Goal: Communication & Community: Answer question/provide support

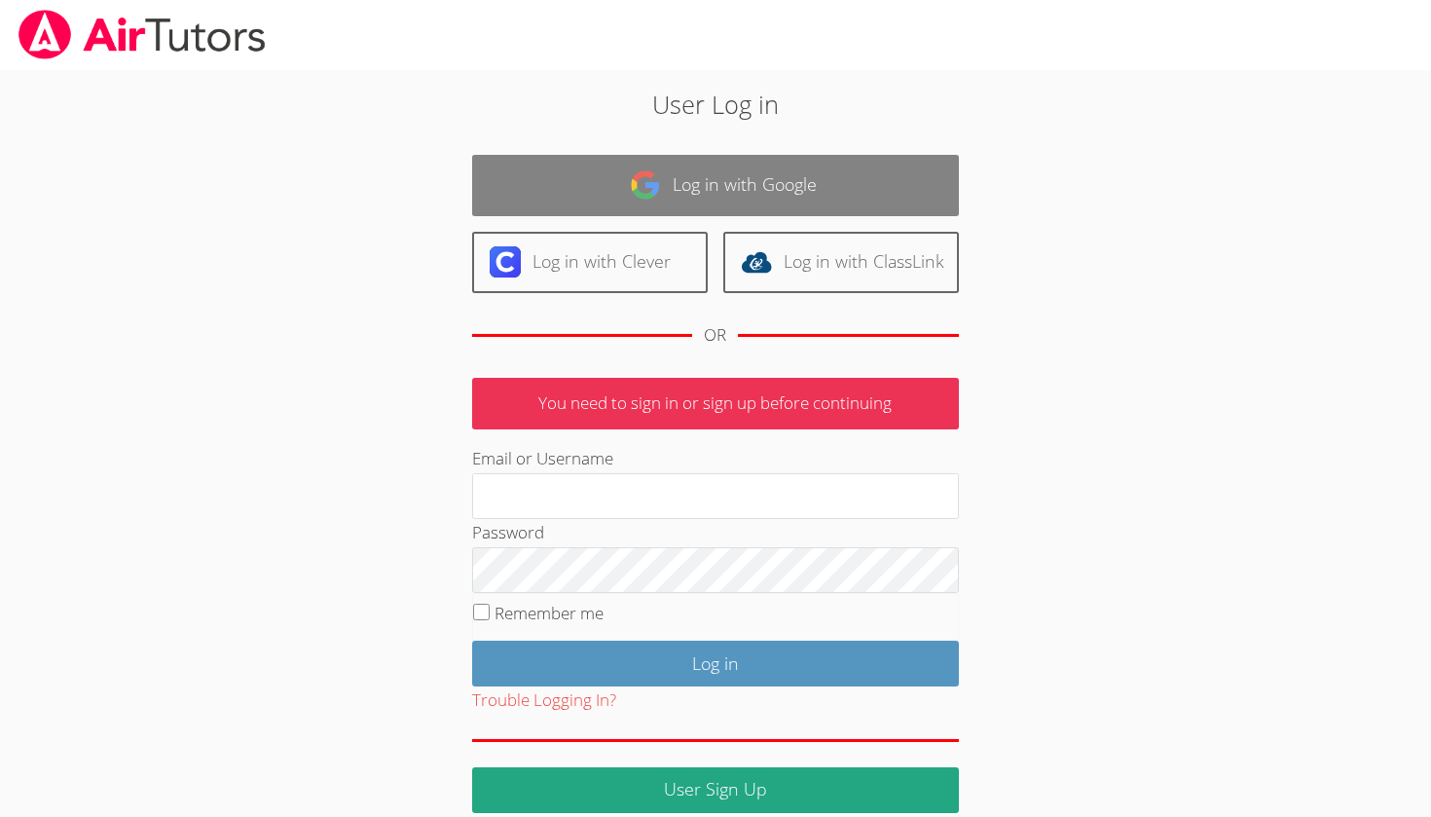
click at [579, 192] on link "Log in with Google" at bounding box center [715, 185] width 487 height 61
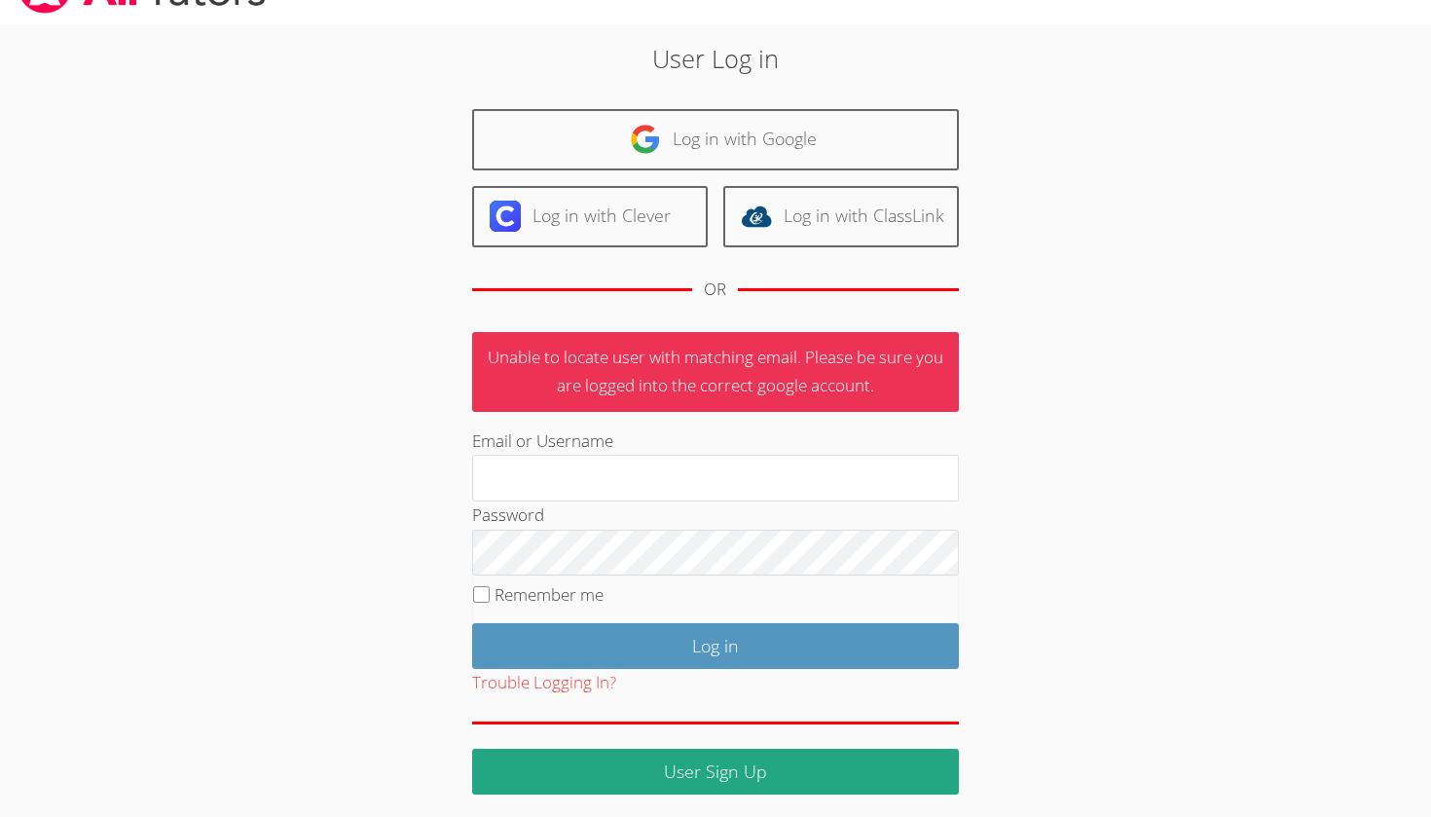
scroll to position [45, 0]
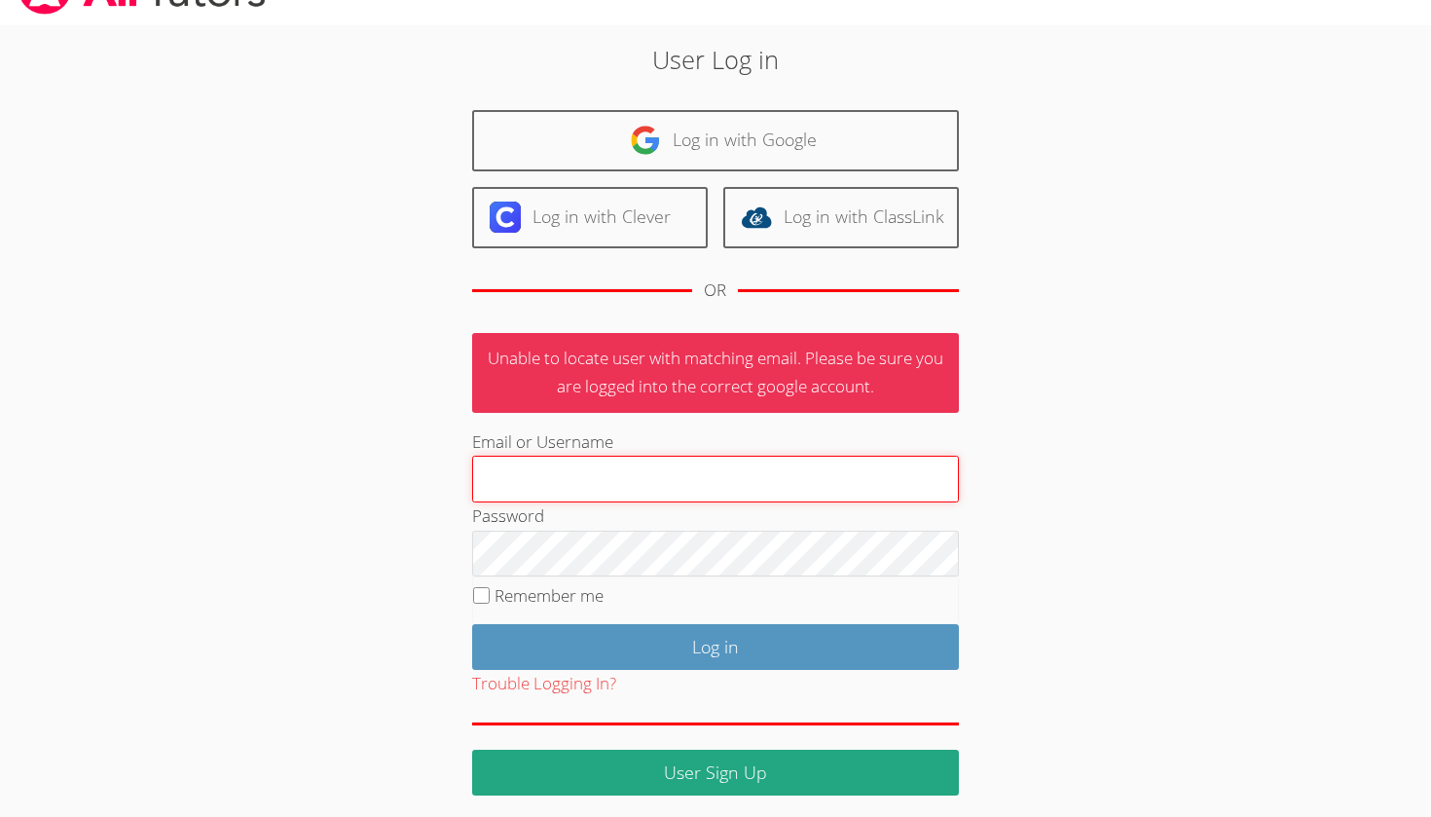
paste input "anti_samurai16@yahoo.co.jp"
type input "anti_samurai16@yahoo.co.jp"
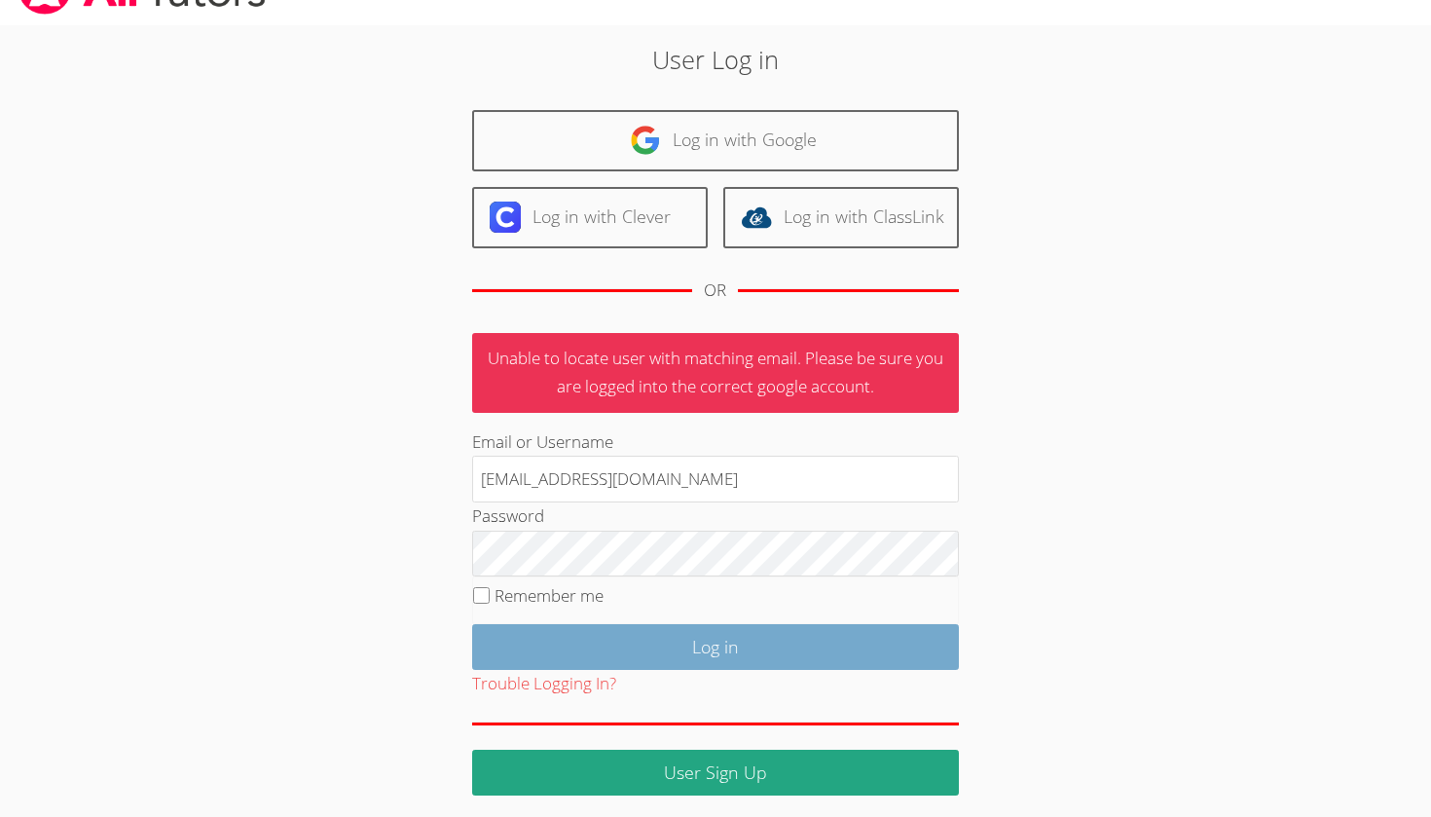
click at [710, 636] on input "Log in" at bounding box center [715, 647] width 487 height 46
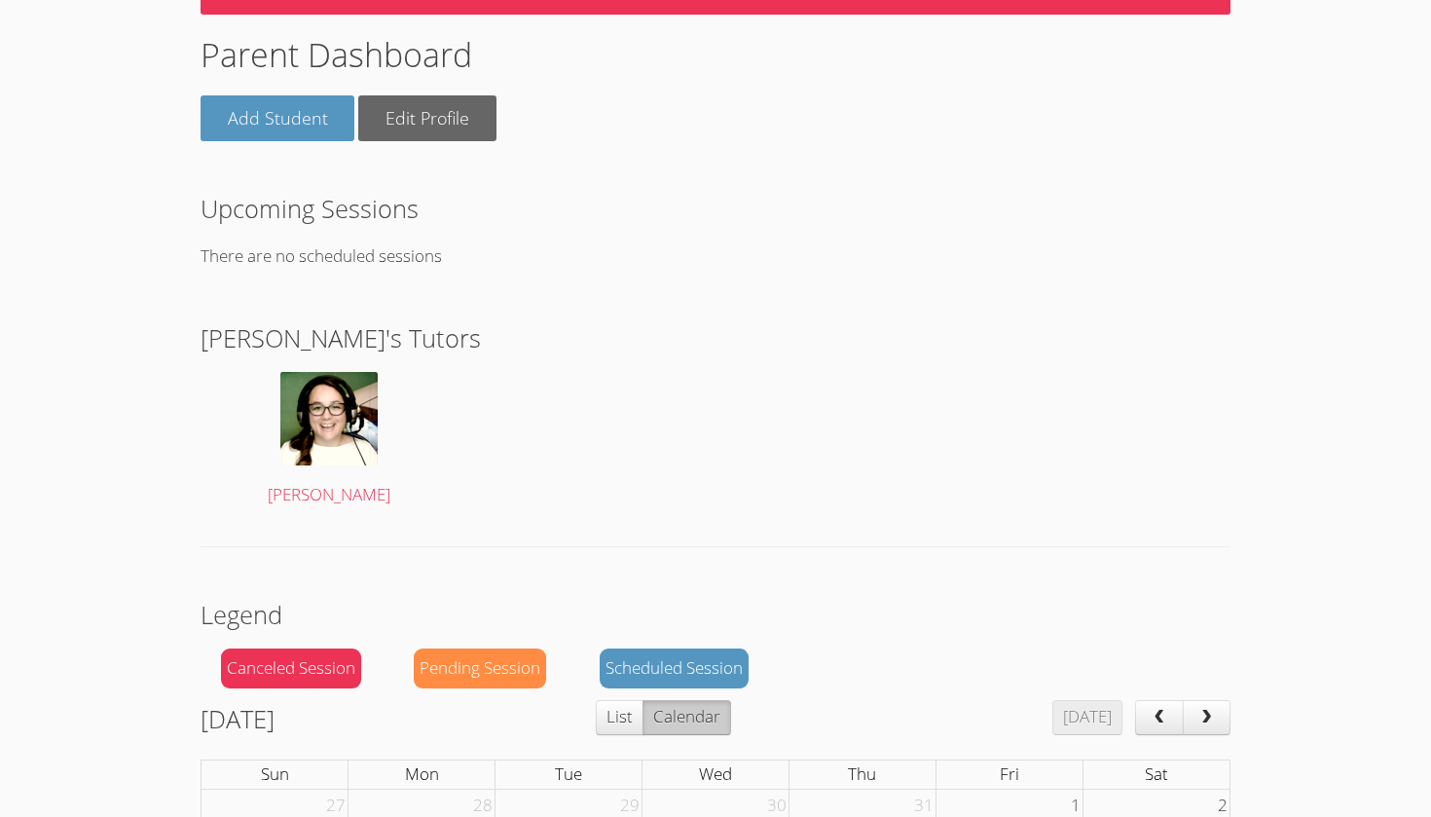
scroll to position [154, 0]
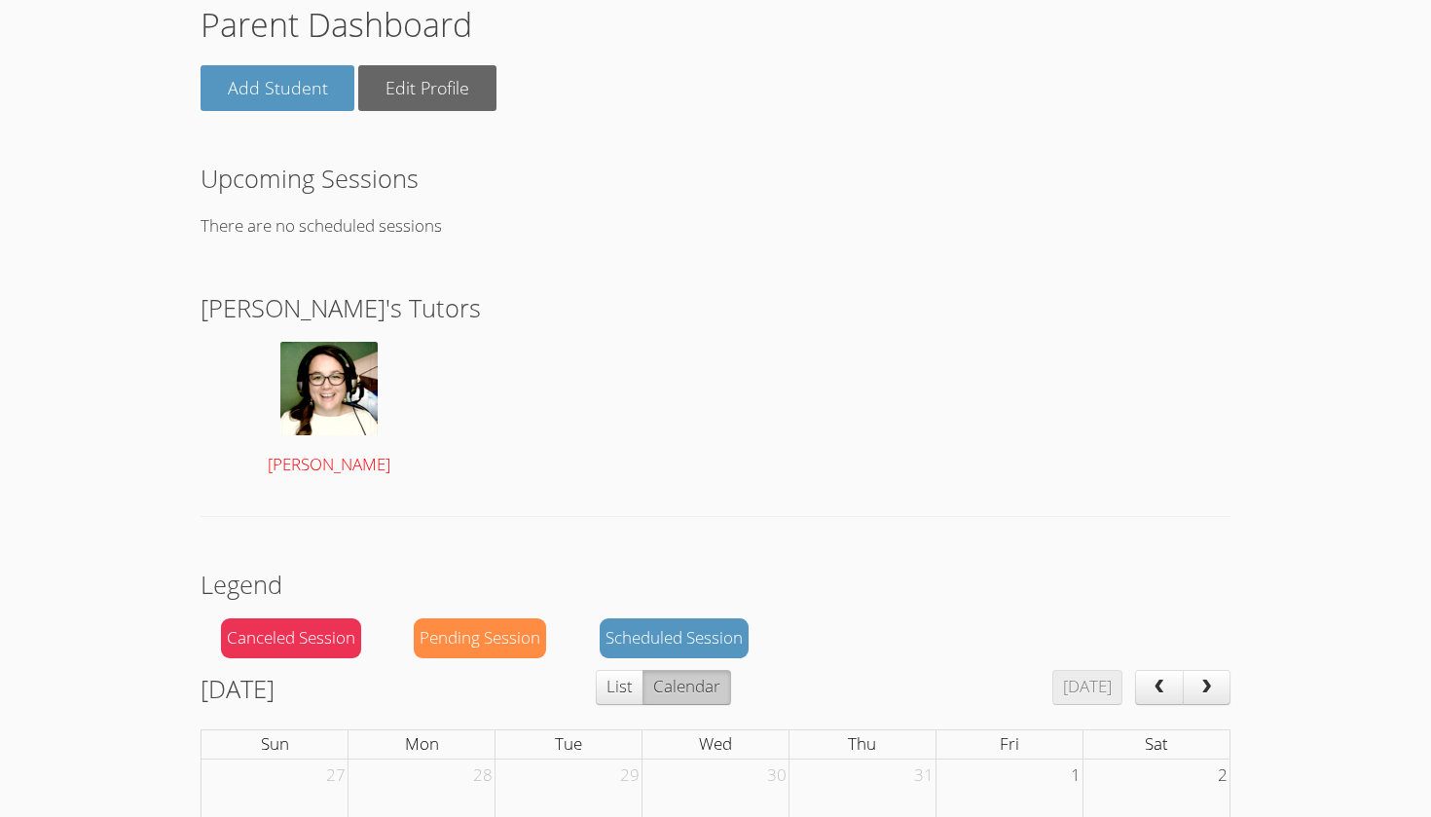
click at [359, 387] on img at bounding box center [328, 388] width 97 height 93
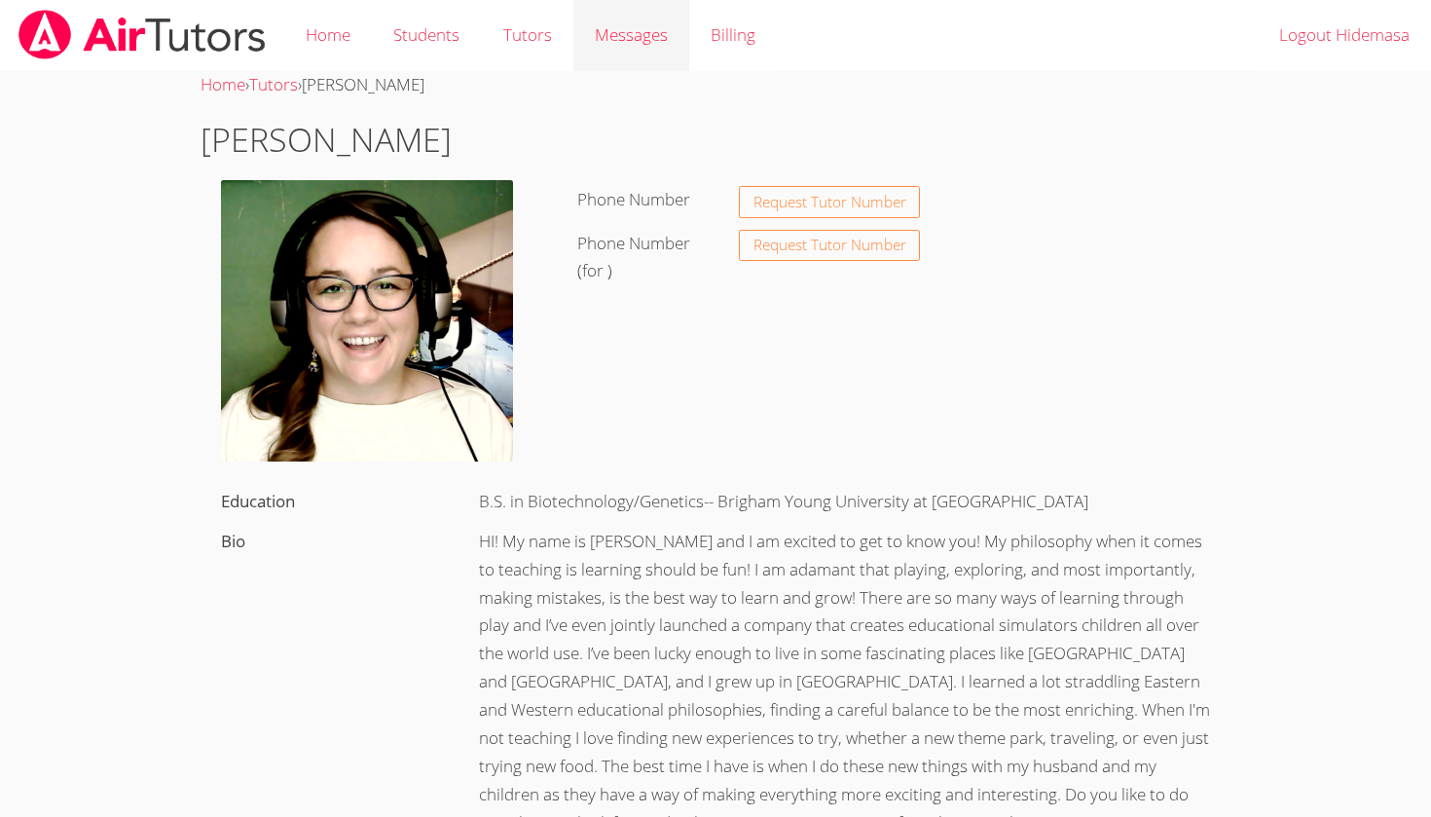
click at [618, 36] on span "Messages" at bounding box center [631, 34] width 73 height 22
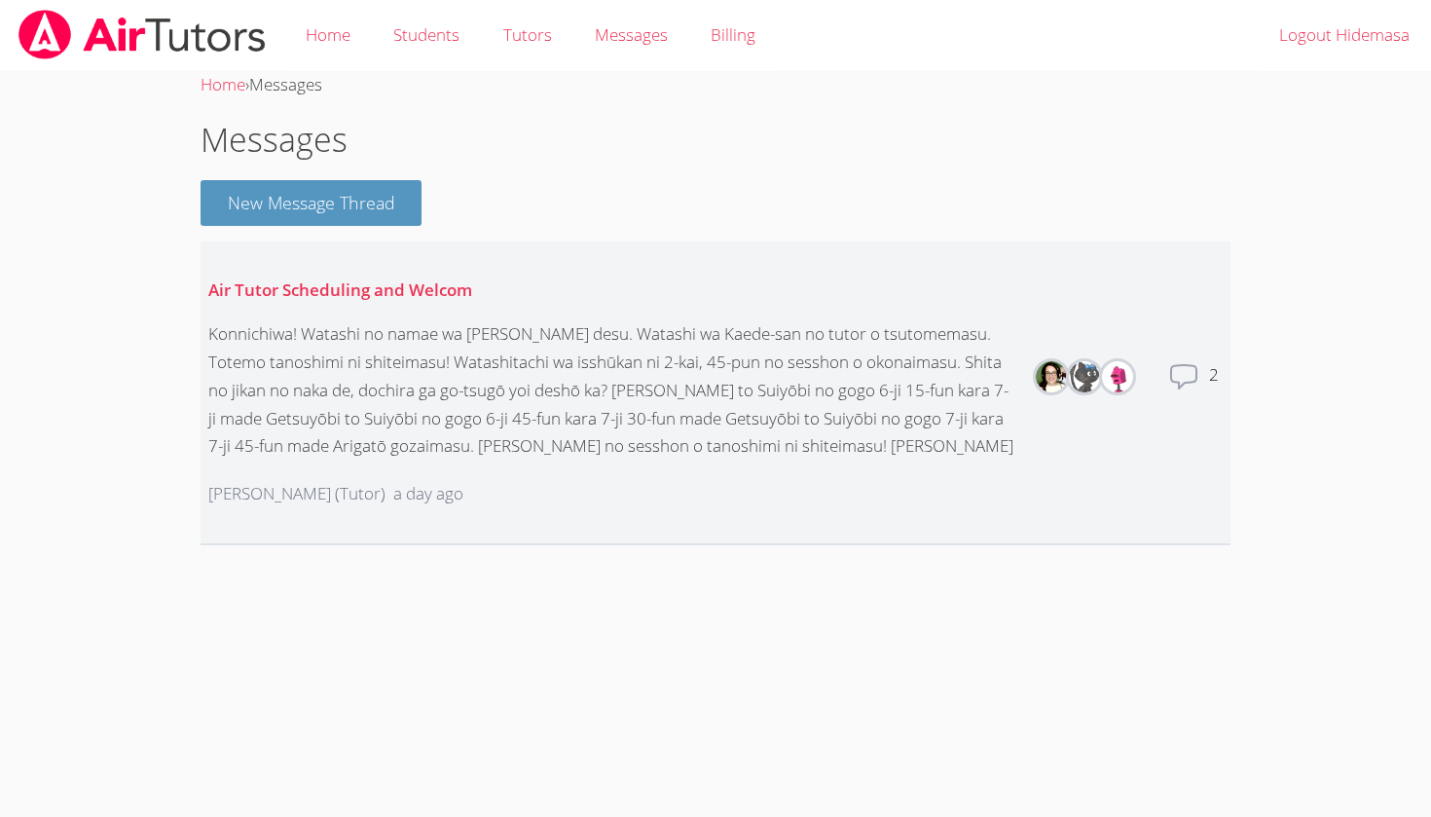
click at [540, 382] on div "Konnichiwa! Watashi no namae wa Sarah Gardiner desu. Watashi wa Kaede-san no tu…" at bounding box center [611, 390] width 806 height 140
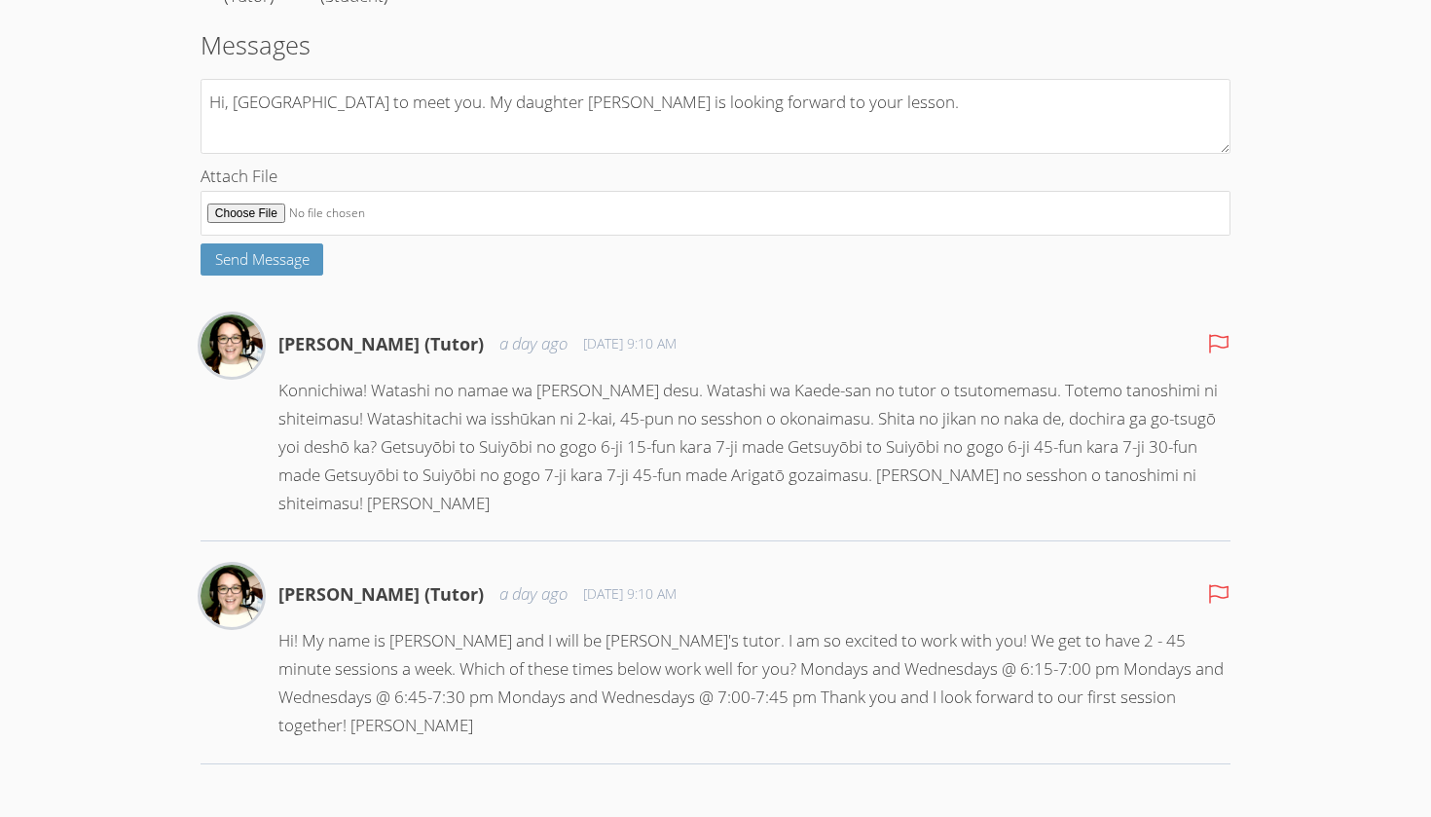
scroll to position [307, 0]
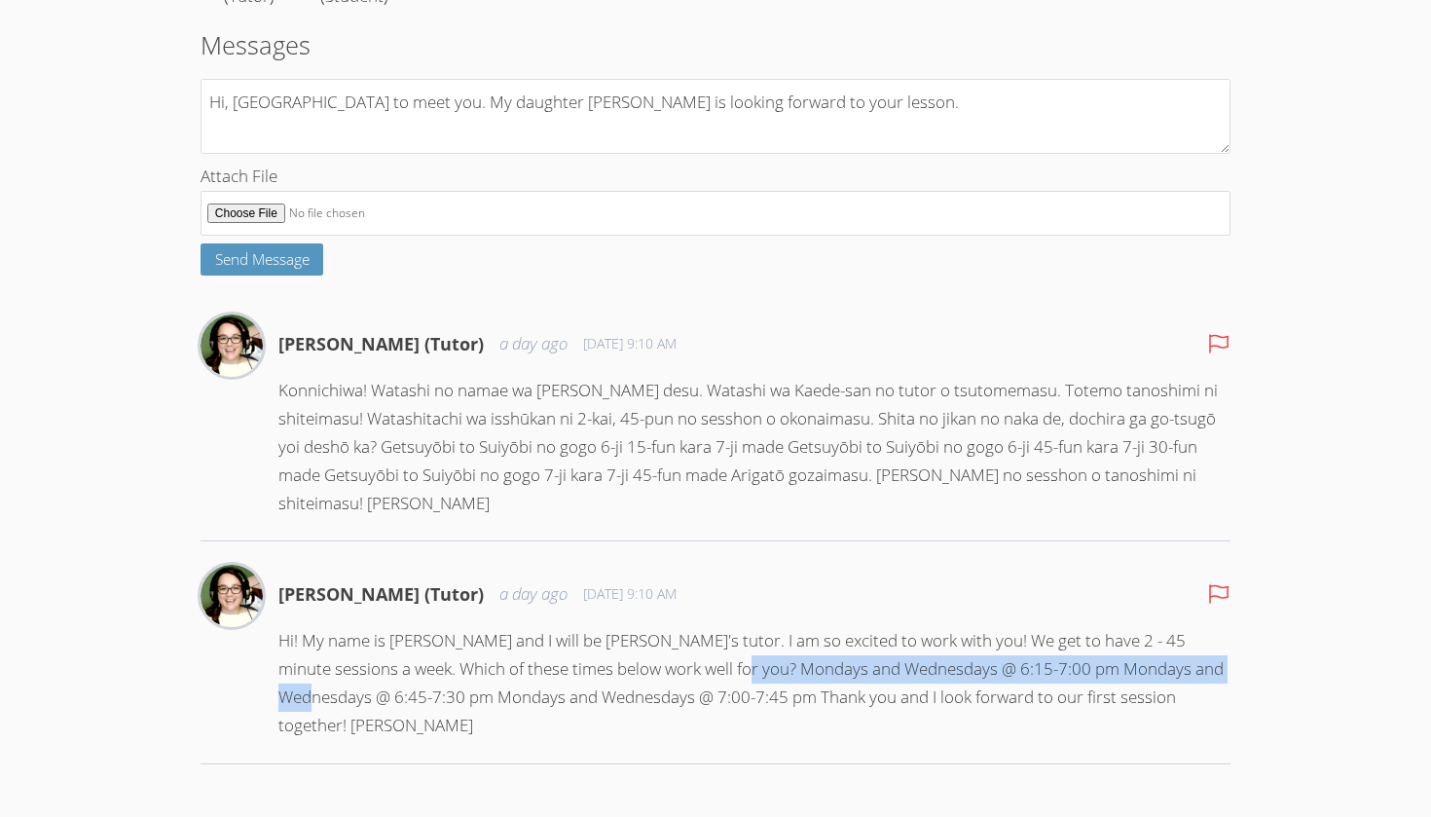
copy p "Mondays and Wednesdays @ 6:15-7:00 pm Mondays and Wednesdays"
drag, startPoint x: 752, startPoint y: 669, endPoint x: 371, endPoint y: 697, distance: 381.7
click at [371, 697] on p "Hi! My name is [PERSON_NAME] and I will be [PERSON_NAME]'s tutor. I am so excit…" at bounding box center [754, 683] width 952 height 113
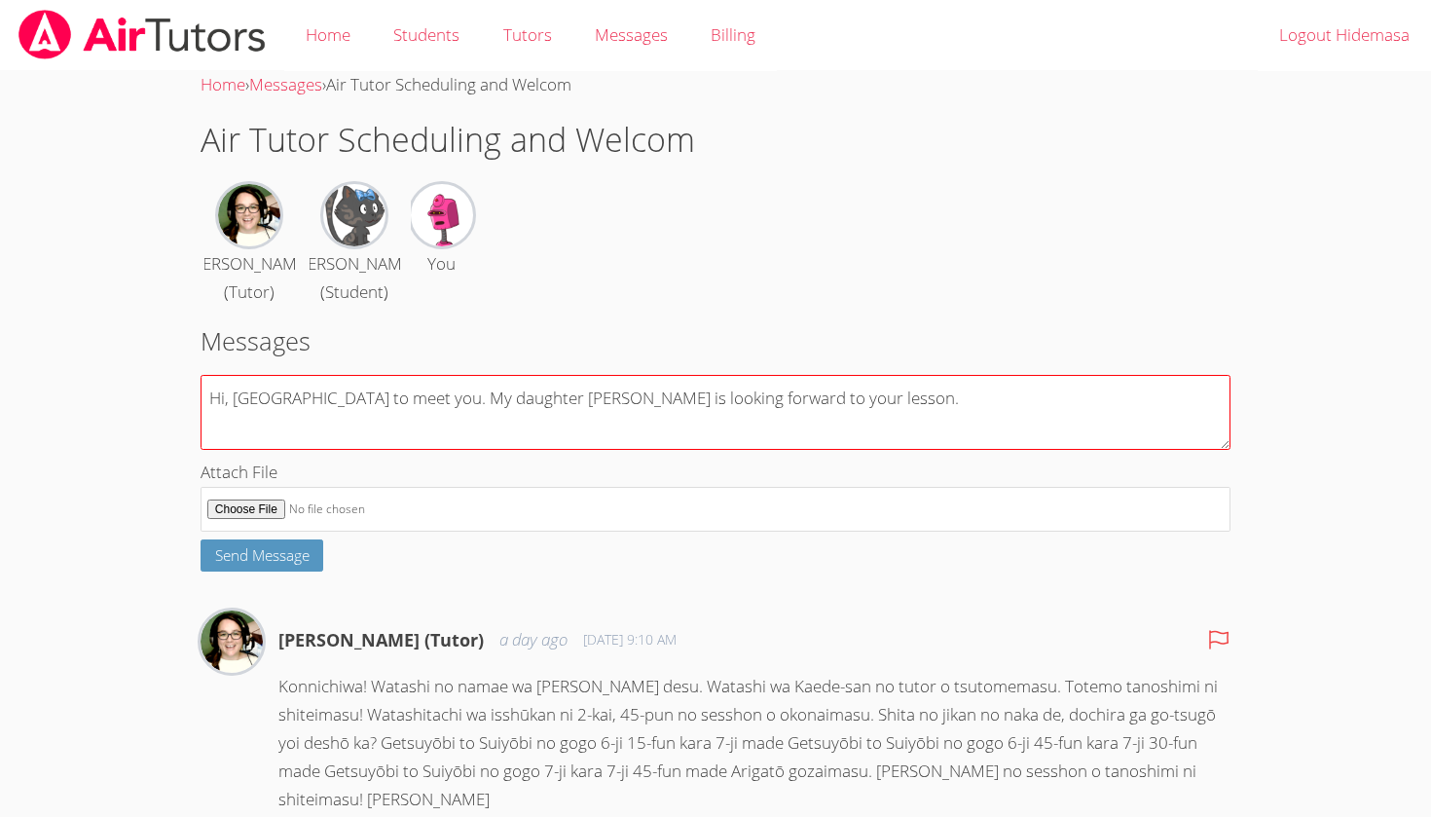
scroll to position [0, 0]
click at [807, 418] on textarea "Hi, [GEOGRAPHIC_DATA] to meet you. My daughter [PERSON_NAME] is looking forward…" at bounding box center [716, 412] width 1030 height 75
paste textarea "Mondays and Wednesdays @ 6:15-7:00 pm Mondays and Wednesdays"
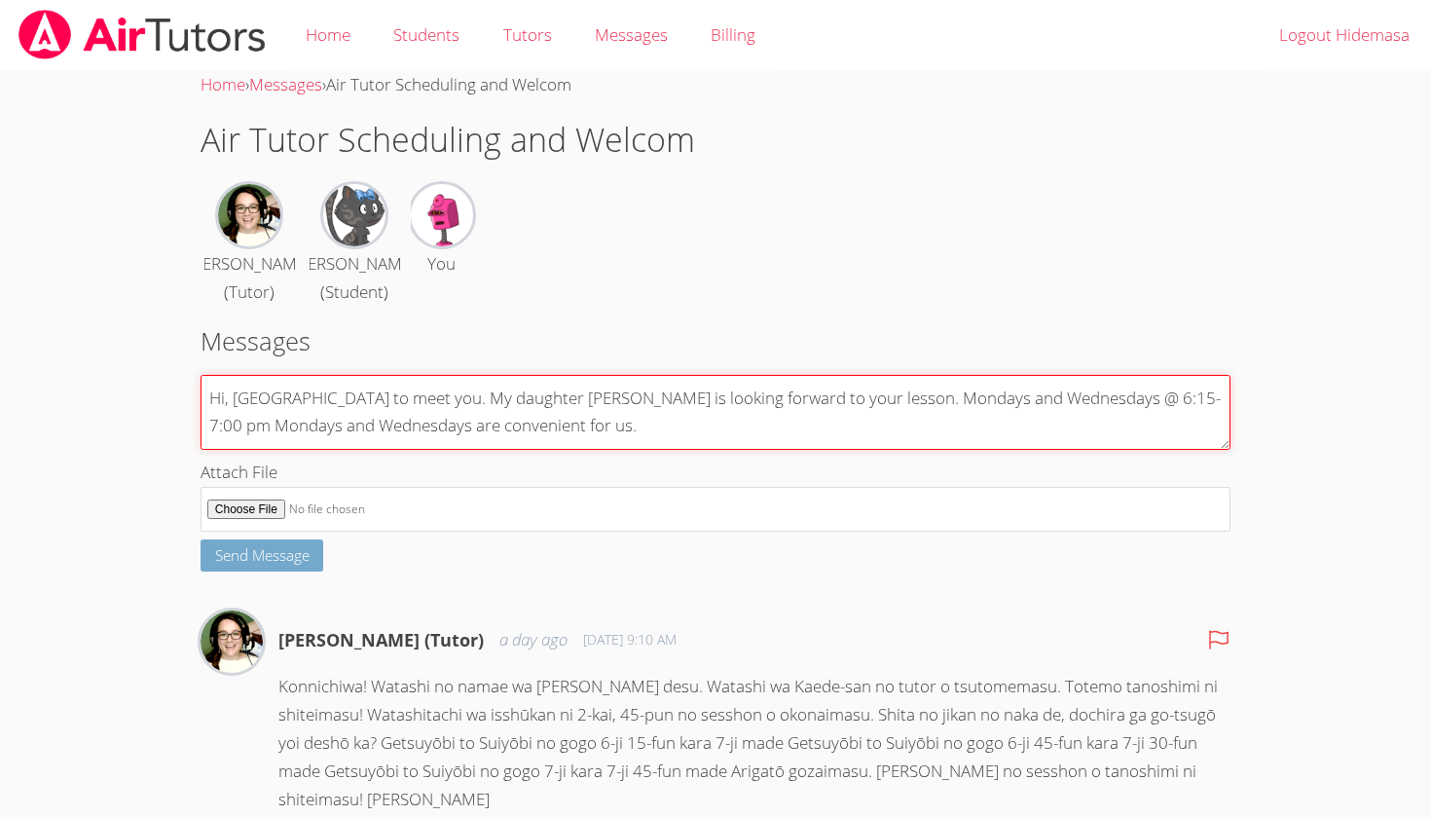
type textarea "Hi, [GEOGRAPHIC_DATA] to meet you. My daughter [PERSON_NAME] is looking forward…"
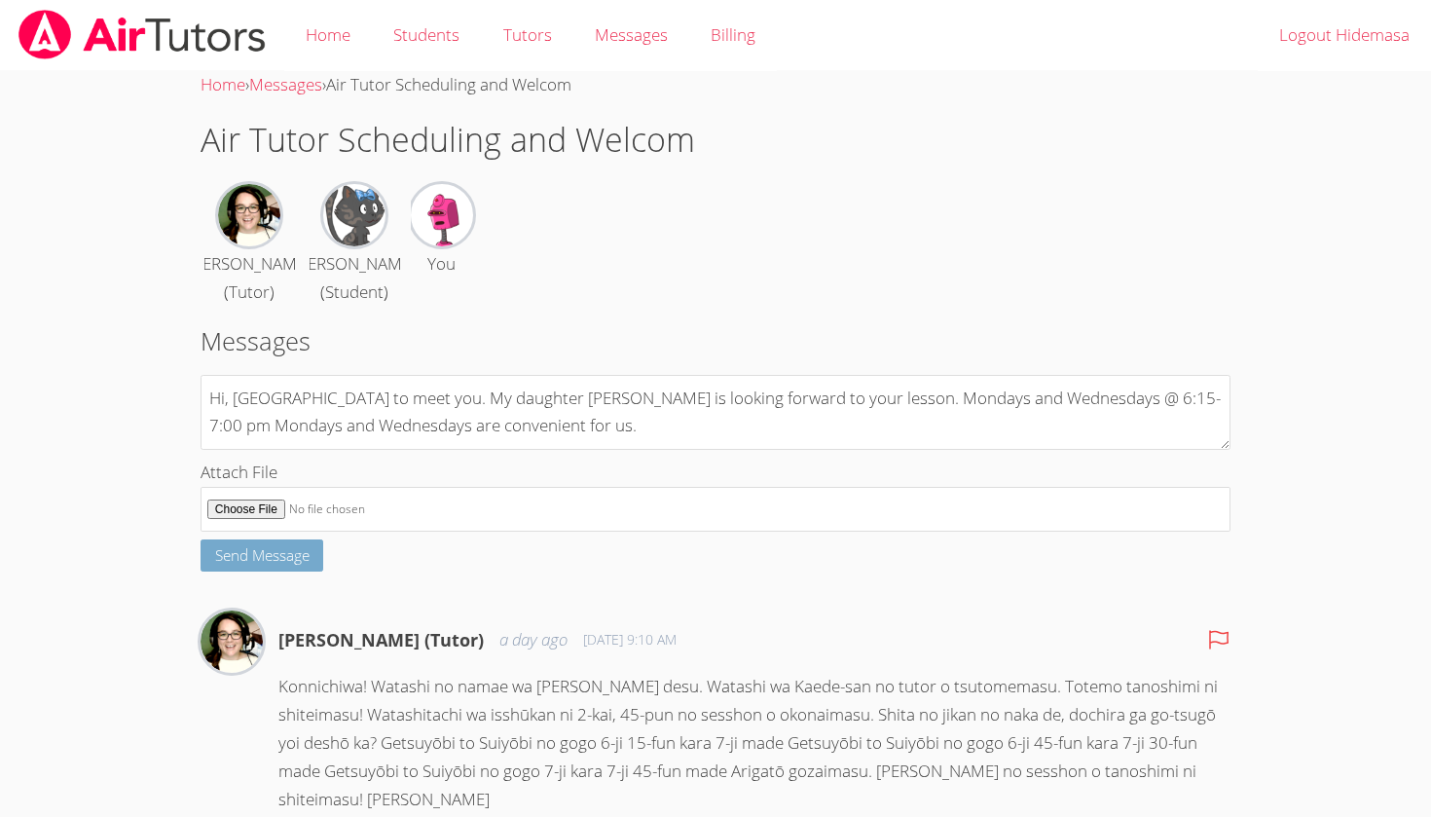
click at [282, 565] on span "Send Message" at bounding box center [262, 554] width 94 height 19
